Goal: Check status

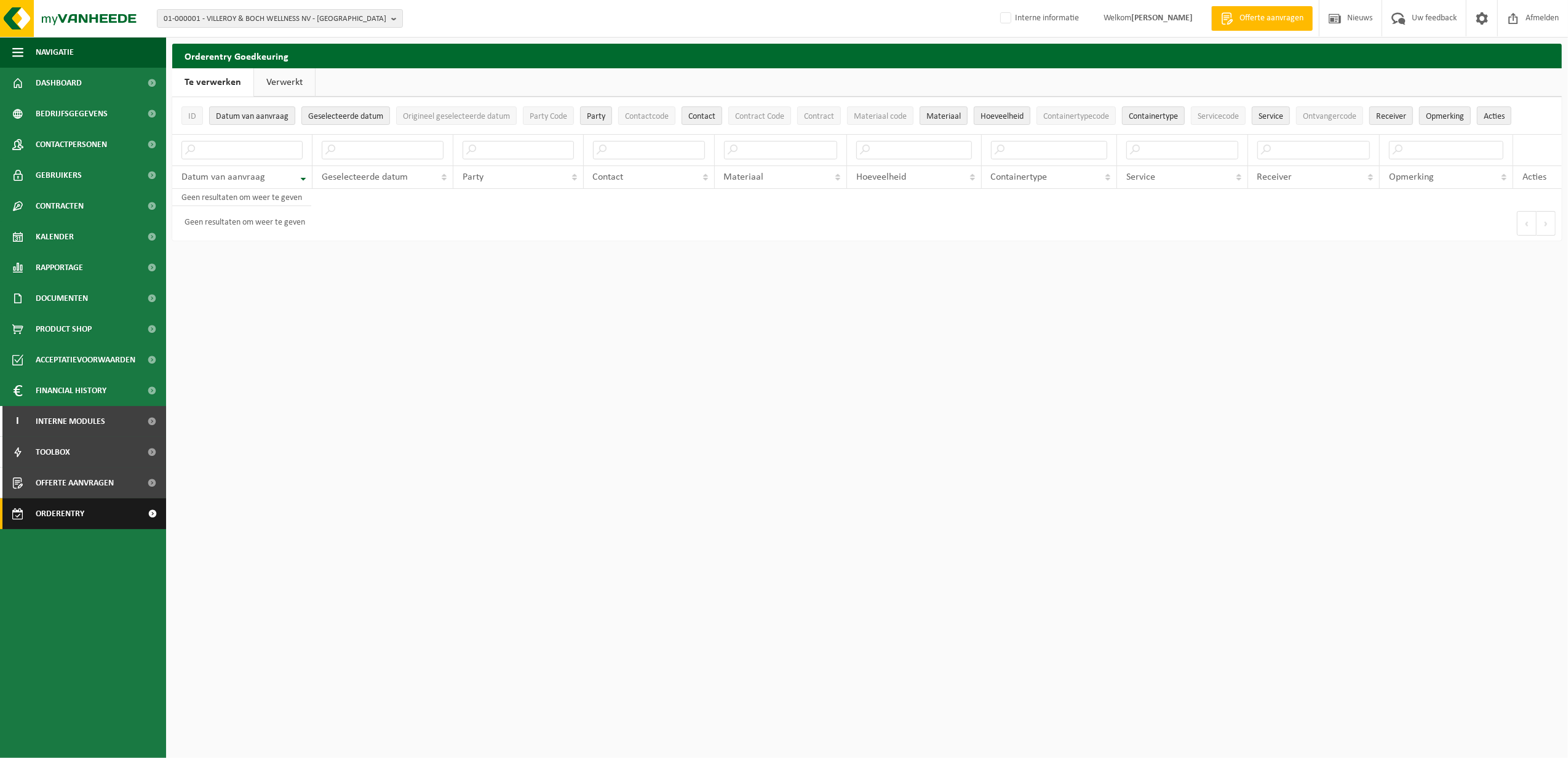
click at [66, 510] on span "Orderentry Goedkeuring" at bounding box center [87, 514] width 103 height 31
click at [278, 76] on link "Verwerkt" at bounding box center [284, 82] width 61 height 28
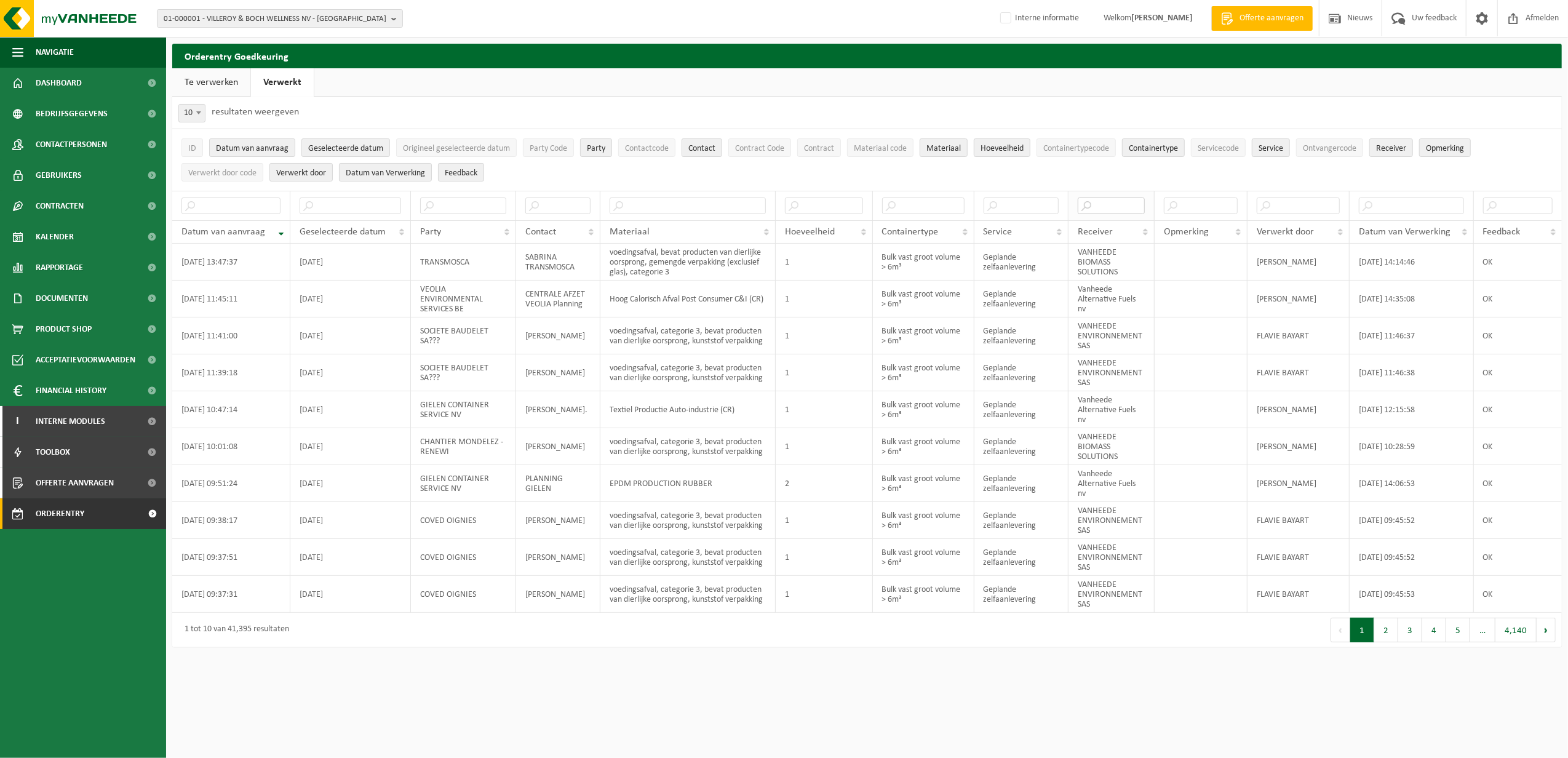
click at [1104, 207] on input "text" at bounding box center [1111, 206] width 67 height 16
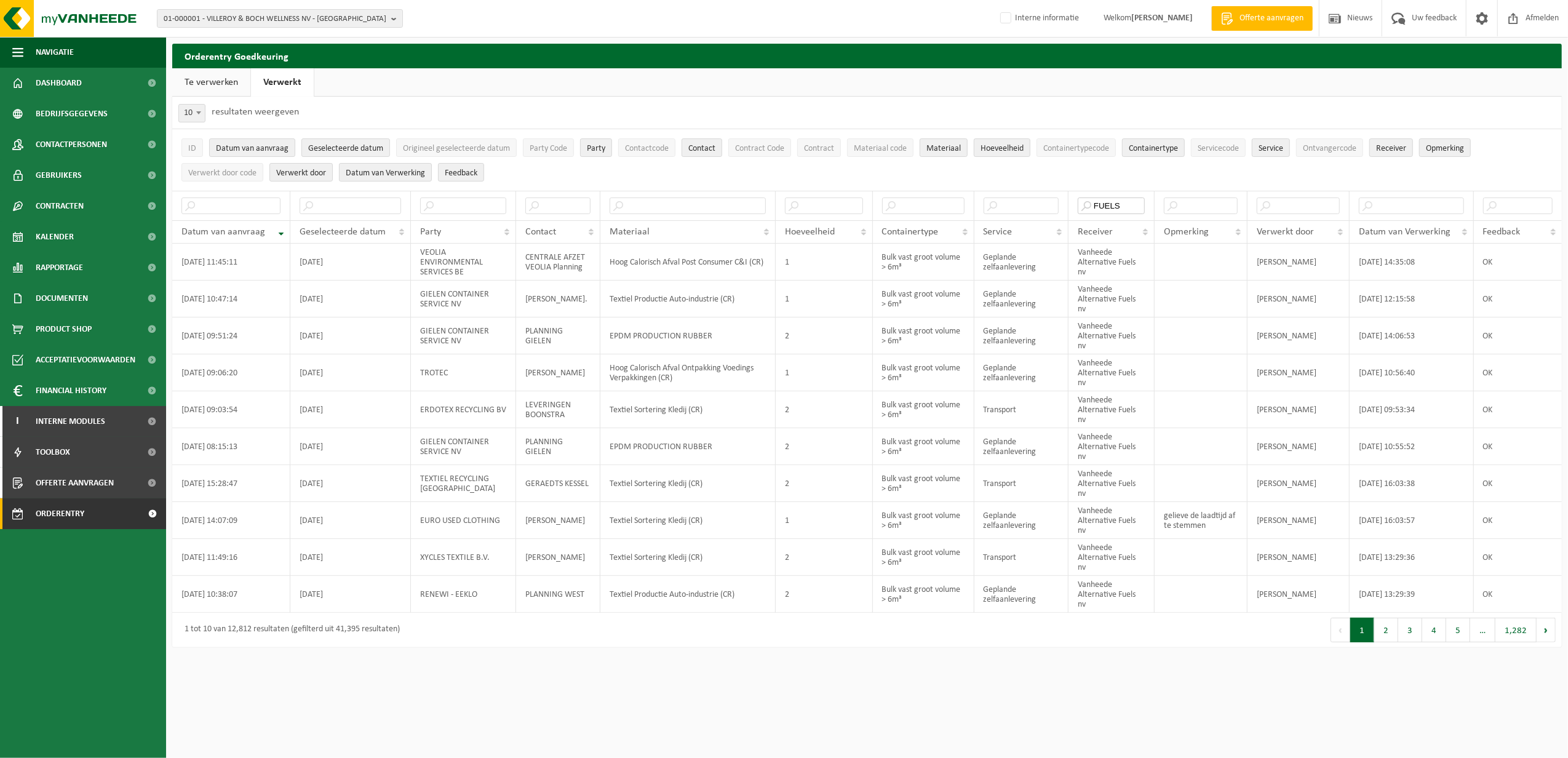
type input "FUELS"
click at [219, 82] on link "Te verwerken" at bounding box center [211, 82] width 78 height 28
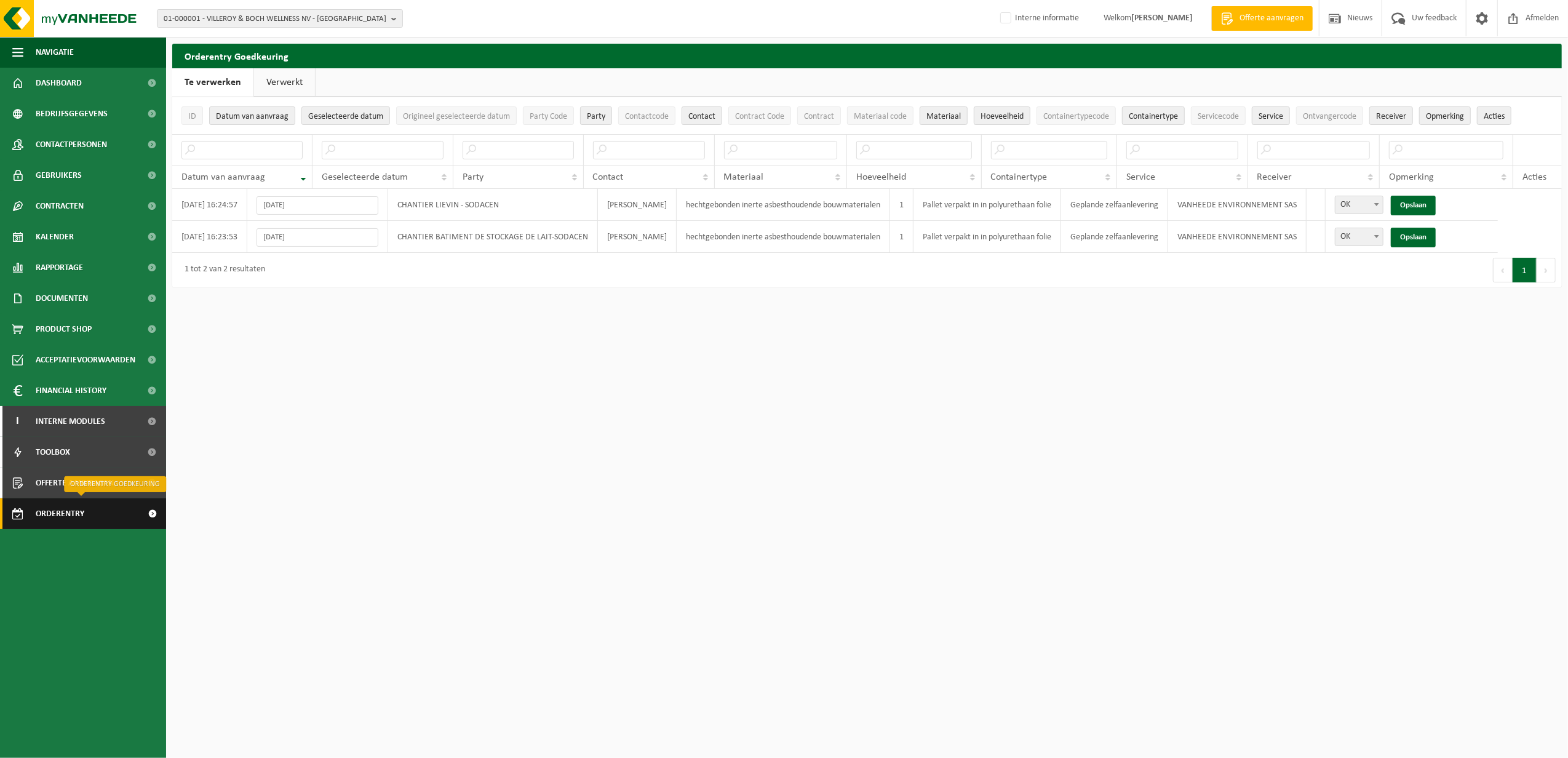
click at [53, 506] on span "Orderentry Goedkeuring" at bounding box center [87, 514] width 103 height 31
